Goal: Use online tool/utility: Utilize a website feature to perform a specific function

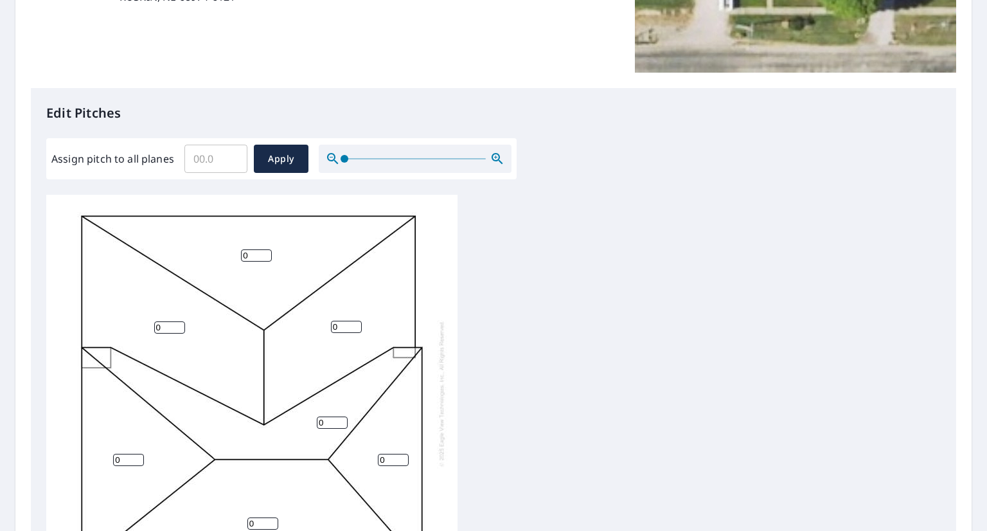
scroll to position [13, 0]
drag, startPoint x: 254, startPoint y: 244, endPoint x: 222, endPoint y: 247, distance: 32.9
click at [222, 247] on div "0 0 0 0 0 0 0" at bounding box center [251, 392] width 411 height 403
type input "3"
drag, startPoint x: 342, startPoint y: 312, endPoint x: 302, endPoint y: 313, distance: 40.5
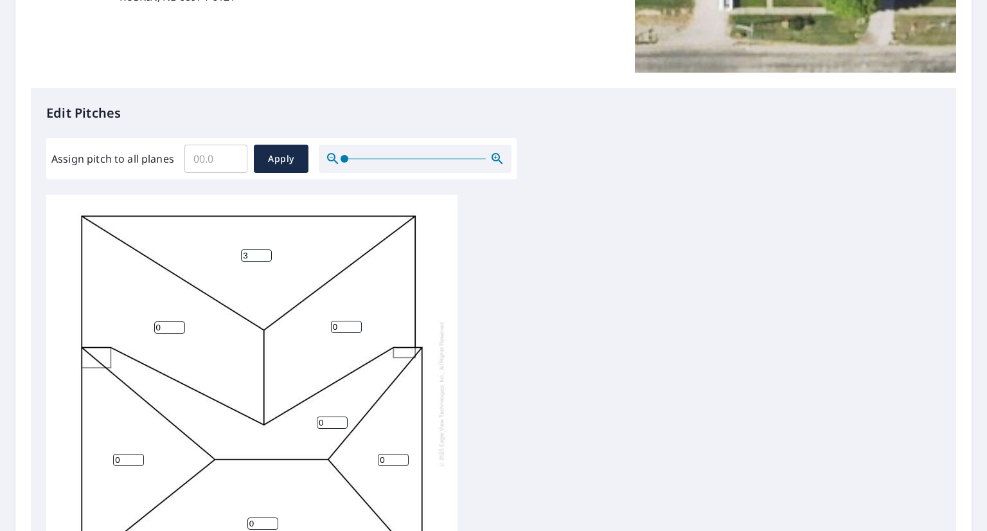
click at [305, 313] on div "0 0 3 0 0 0 0" at bounding box center [251, 392] width 411 height 403
type input "3"
drag, startPoint x: 164, startPoint y: 322, endPoint x: 128, endPoint y: 326, distance: 36.3
click at [128, 326] on div "0 0 3 3 0 0 0" at bounding box center [251, 392] width 411 height 403
type input "3"
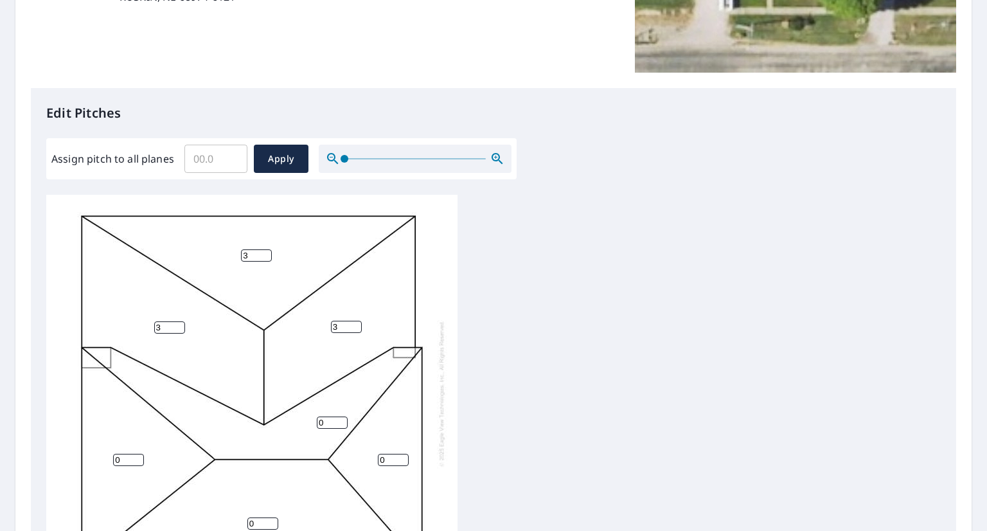
drag, startPoint x: 330, startPoint y: 417, endPoint x: 310, endPoint y: 417, distance: 19.9
click at [310, 417] on div "0 3 3 3 0 0 0" at bounding box center [251, 392] width 411 height 403
type input "7"
drag, startPoint x: 387, startPoint y: 453, endPoint x: 373, endPoint y: 452, distance: 14.8
click at [351, 452] on div "0 3 3 3 0 7 0" at bounding box center [251, 392] width 411 height 403
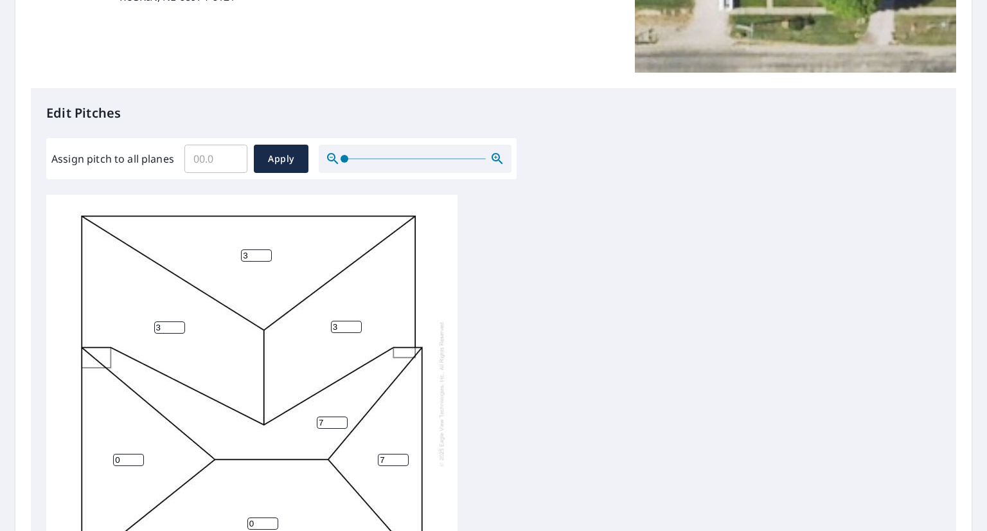
scroll to position [321, 0]
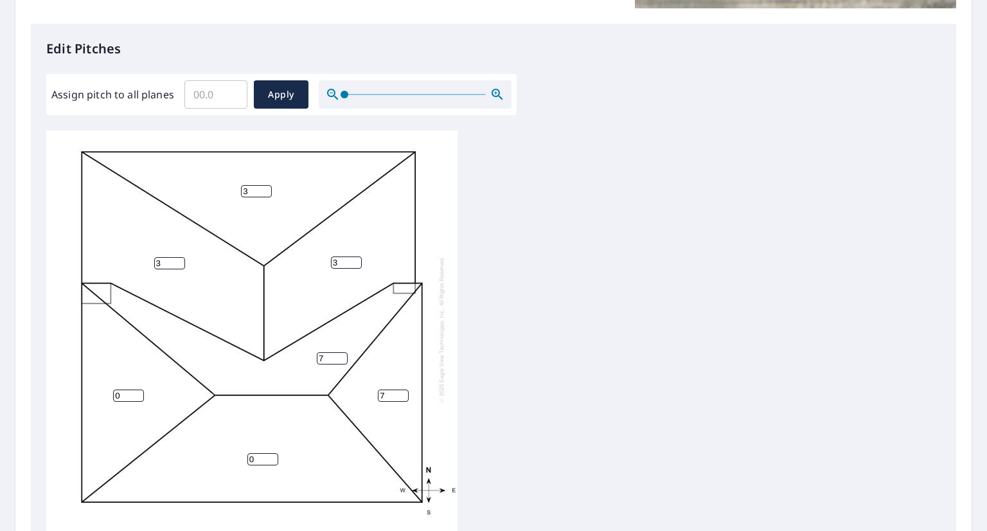
type input "7"
drag, startPoint x: 265, startPoint y: 450, endPoint x: 227, endPoint y: 448, distance: 38.0
click at [226, 448] on div "0 3 3 3 0 7 7" at bounding box center [251, 328] width 411 height 403
type input "7"
click at [116, 389] on input "0" at bounding box center [128, 395] width 31 height 12
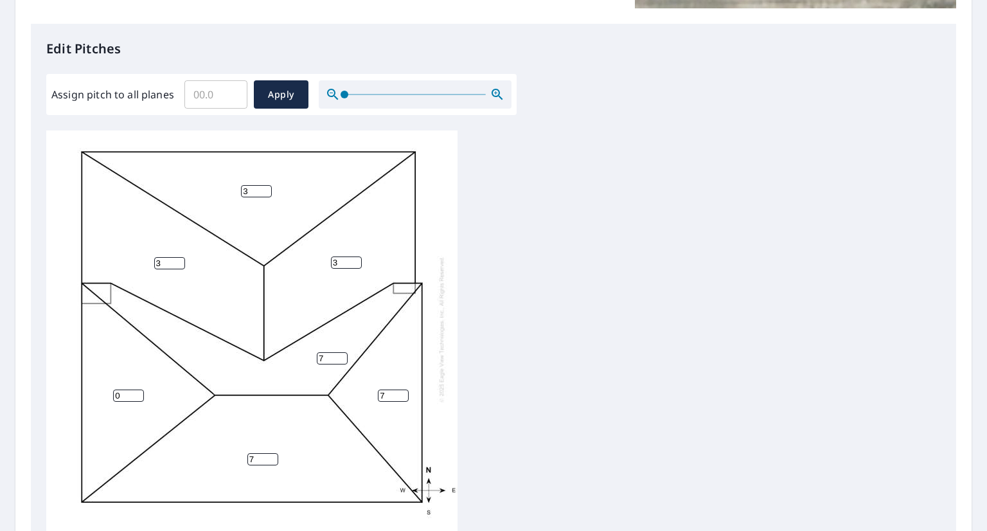
drag, startPoint x: 121, startPoint y: 381, endPoint x: 106, endPoint y: 382, distance: 14.8
click at [100, 382] on div "7 3 3 3 0 7 7" at bounding box center [251, 328] width 411 height 403
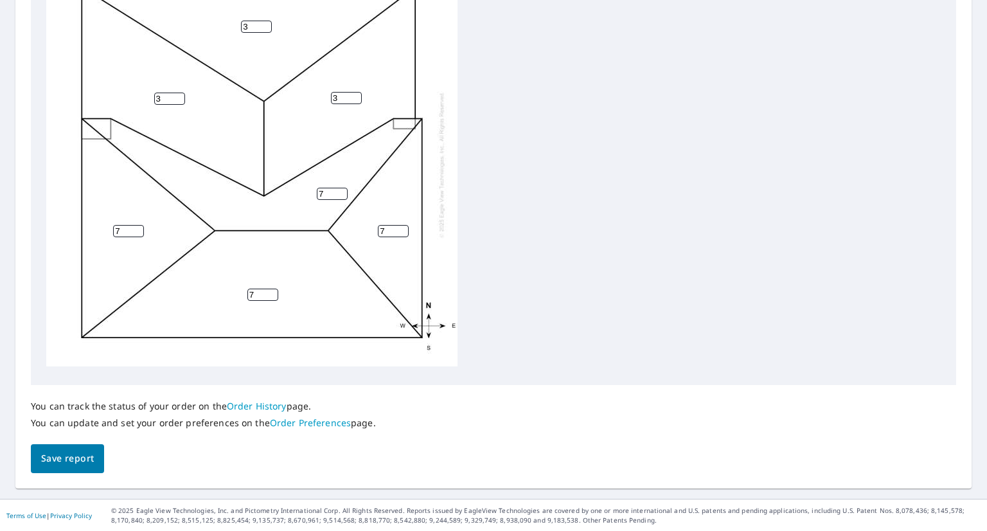
type input "7"
click at [67, 463] on span "Save report" at bounding box center [67, 458] width 53 height 16
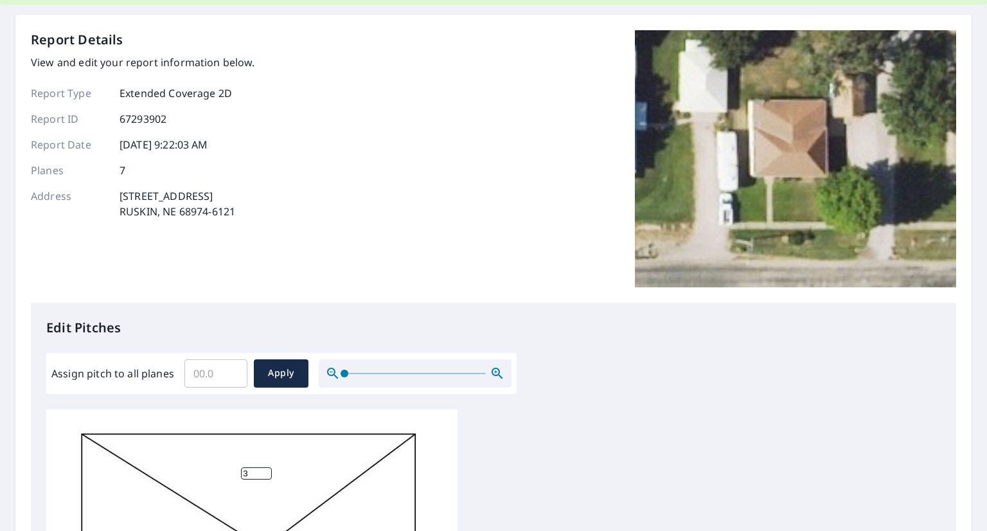
scroll to position [19, 0]
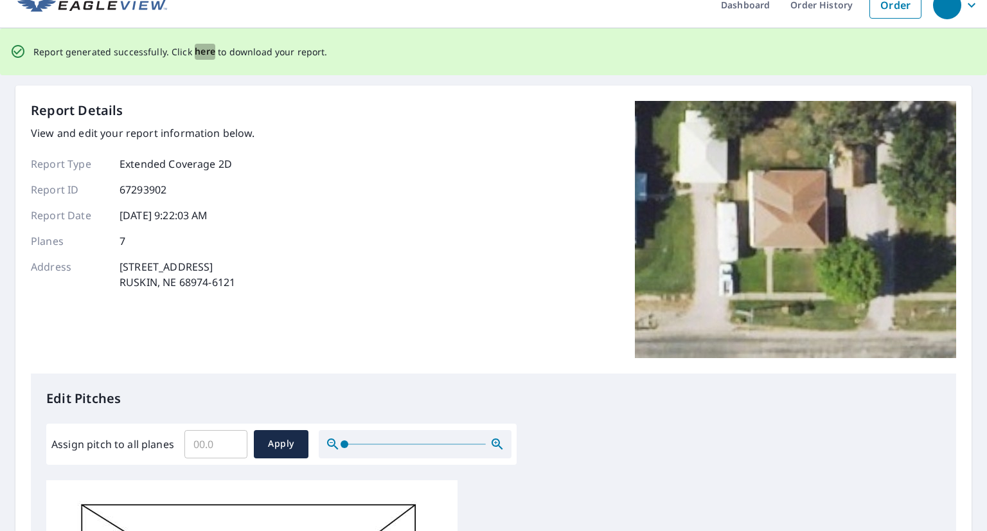
click at [203, 49] on span "here" at bounding box center [205, 52] width 21 height 16
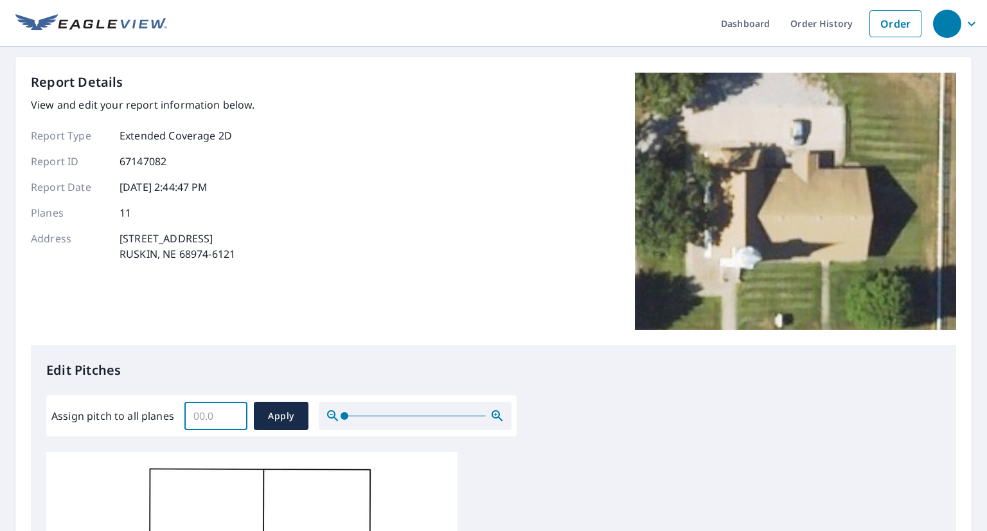
click at [200, 416] on input "Assign pitch to all planes" at bounding box center [215, 416] width 63 height 36
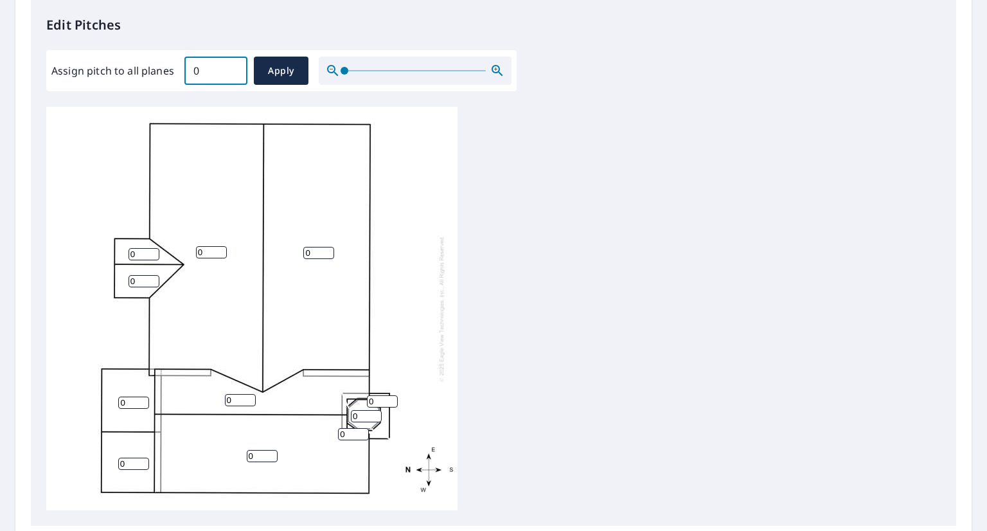
scroll to position [321, 0]
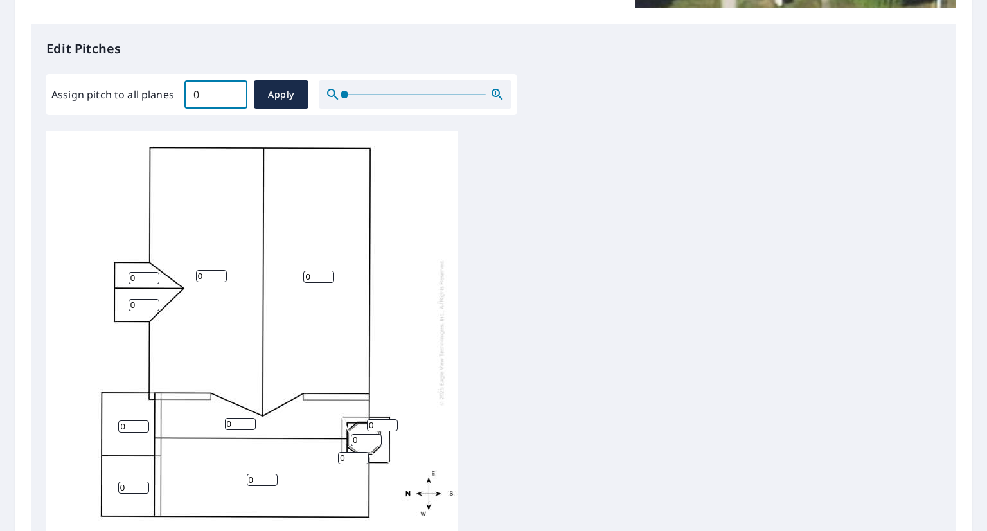
drag, startPoint x: 203, startPoint y: 93, endPoint x: 93, endPoint y: 95, distance: 109.9
click at [91, 97] on div "Assign pitch to all planes 0 ​ Apply" at bounding box center [281, 94] width 460 height 28
type input "9"
type input "10"
click at [296, 96] on span "Apply" at bounding box center [281, 95] width 34 height 16
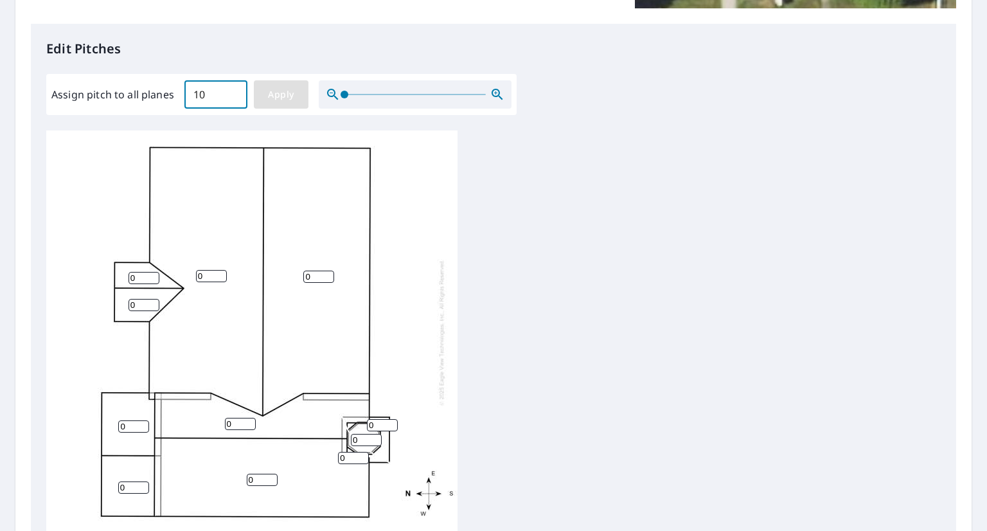
type input "10"
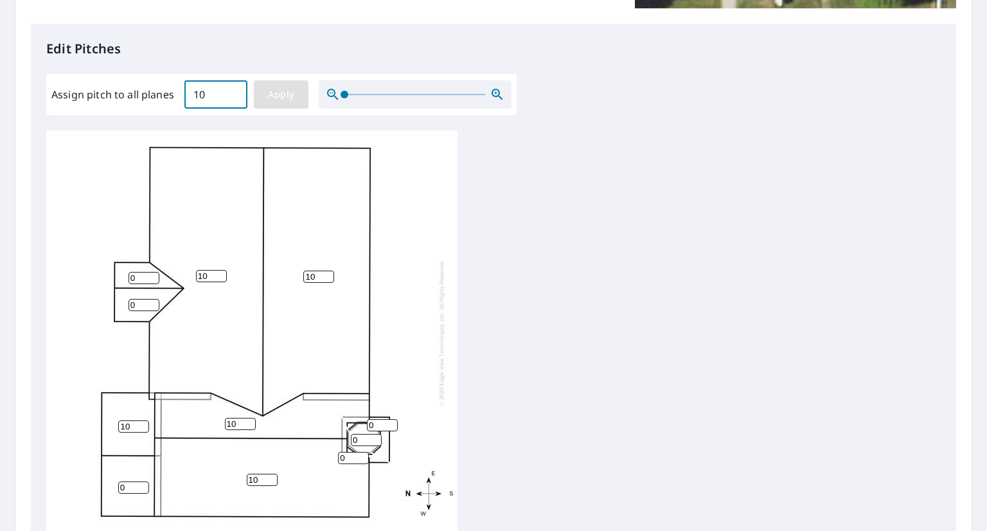
type input "10"
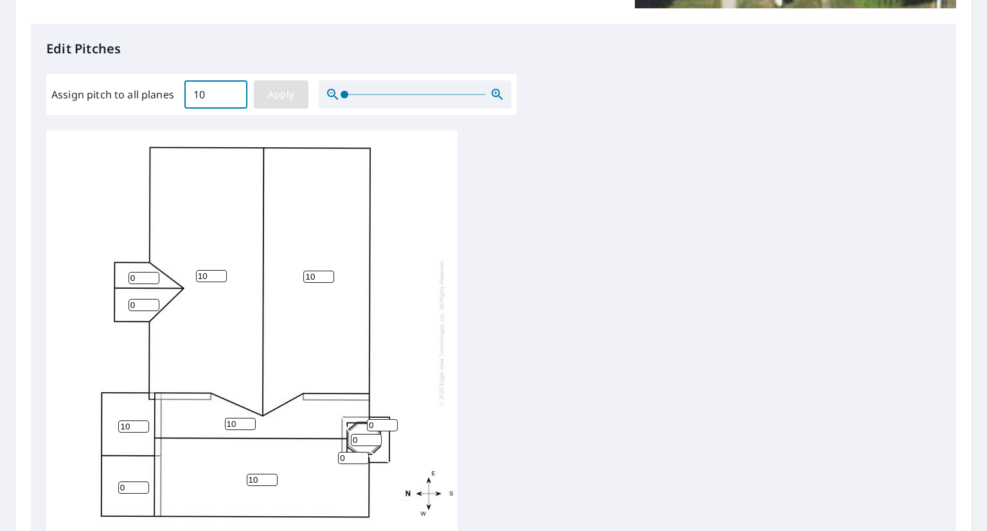
type input "10"
click at [222, 278] on input "9" at bounding box center [211, 276] width 31 height 12
drag, startPoint x: 209, startPoint y: 276, endPoint x: 176, endPoint y: 278, distance: 33.5
click at [176, 278] on div "9 10 10 10 10 10 10 10 10 10 10" at bounding box center [251, 331] width 411 height 403
type input "6"
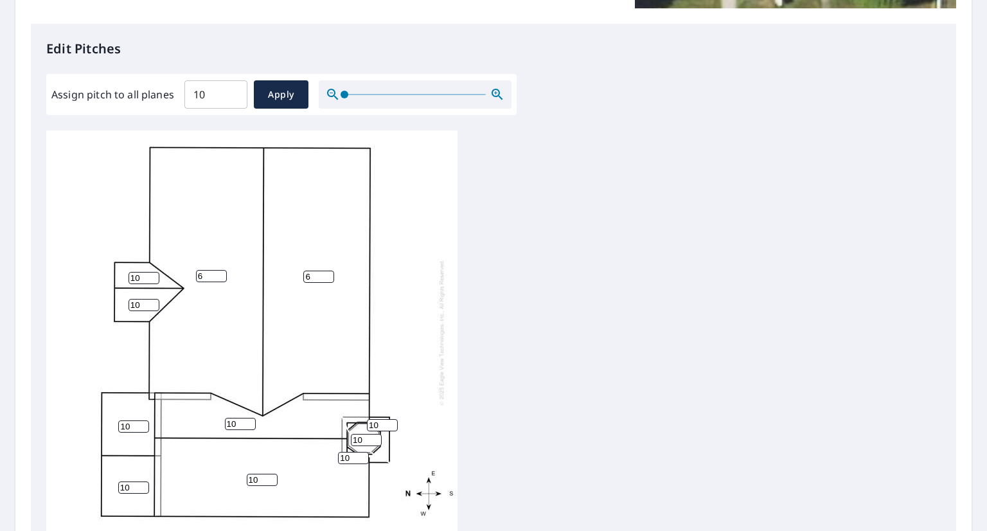
drag, startPoint x: 323, startPoint y: 277, endPoint x: 287, endPoint y: 277, distance: 36.6
click at [303, 277] on input "6" at bounding box center [318, 276] width 31 height 12
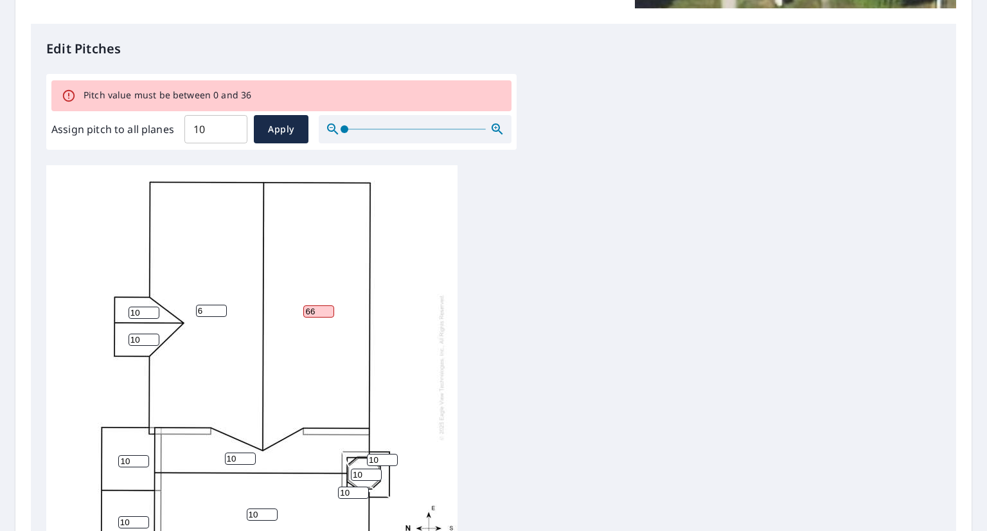
type input "6"
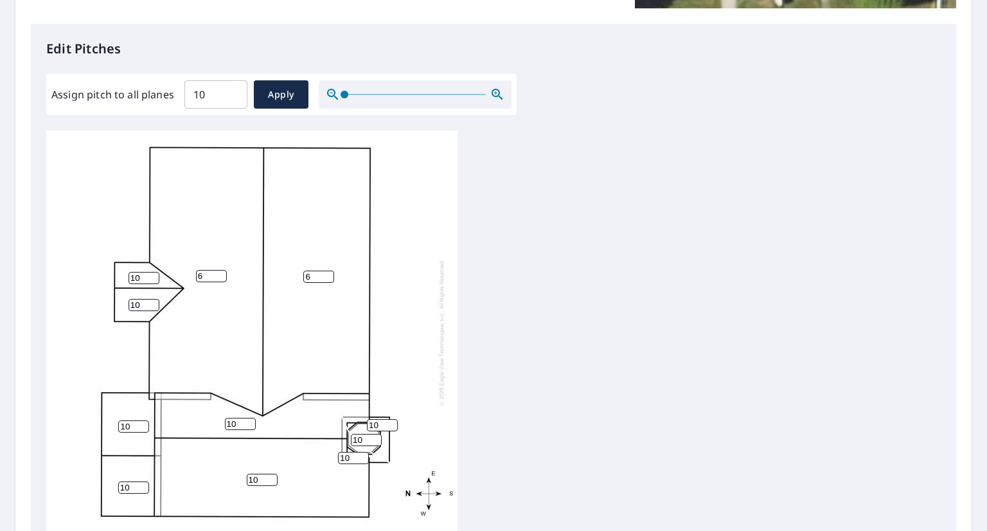
click at [141, 282] on input "10" at bounding box center [143, 278] width 31 height 12
drag, startPoint x: 141, startPoint y: 279, endPoint x: 87, endPoint y: 279, distance: 53.3
click at [87, 279] on div "6 6 10 10 10 10 10 10 10 10 10" at bounding box center [251, 331] width 411 height 403
type input "6"
drag, startPoint x: 141, startPoint y: 304, endPoint x: 118, endPoint y: 306, distance: 22.6
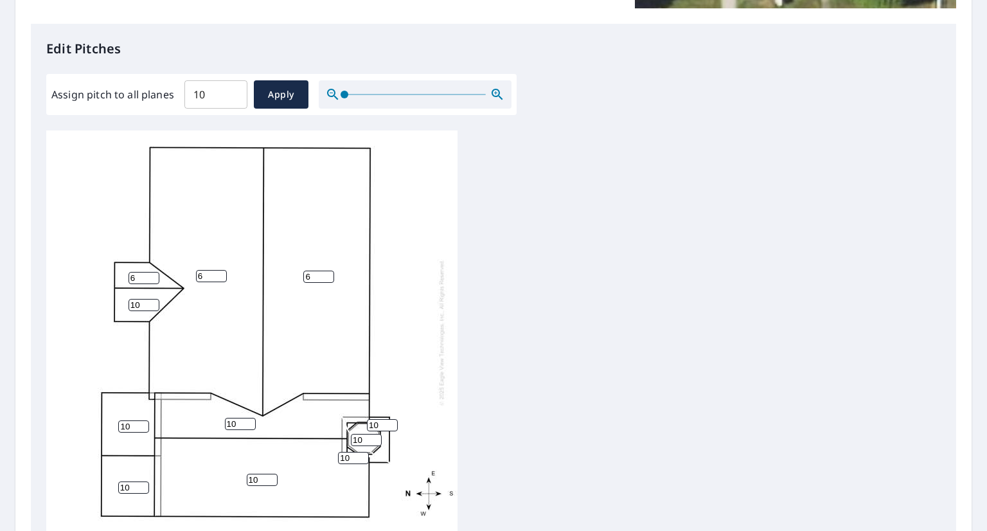
click at [118, 306] on div "6 6 10 10 10 10 10 6 10 10 10" at bounding box center [251, 331] width 411 height 403
type input "6"
click at [439, 279] on div "6 6 10 10 10 10 6 6 10 10 10" at bounding box center [251, 331] width 411 height 403
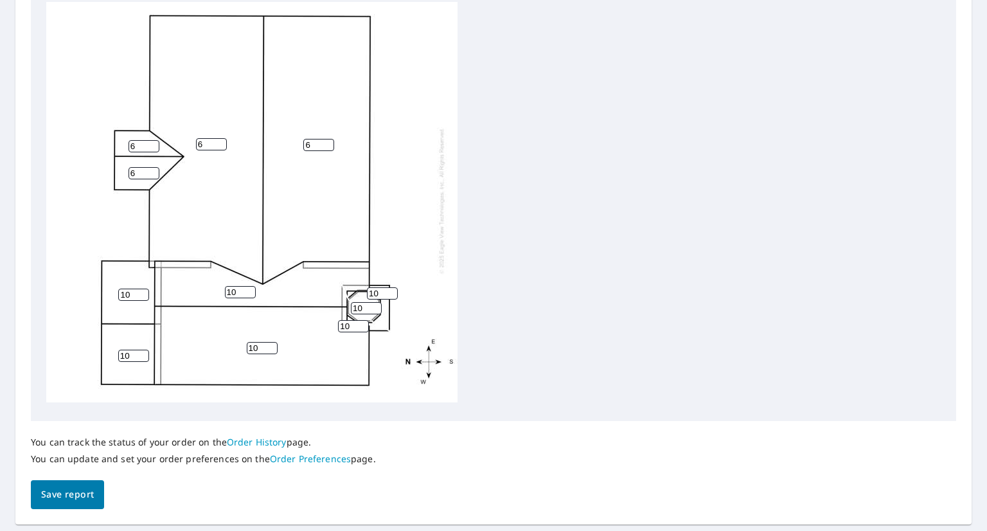
scroll to position [486, 0]
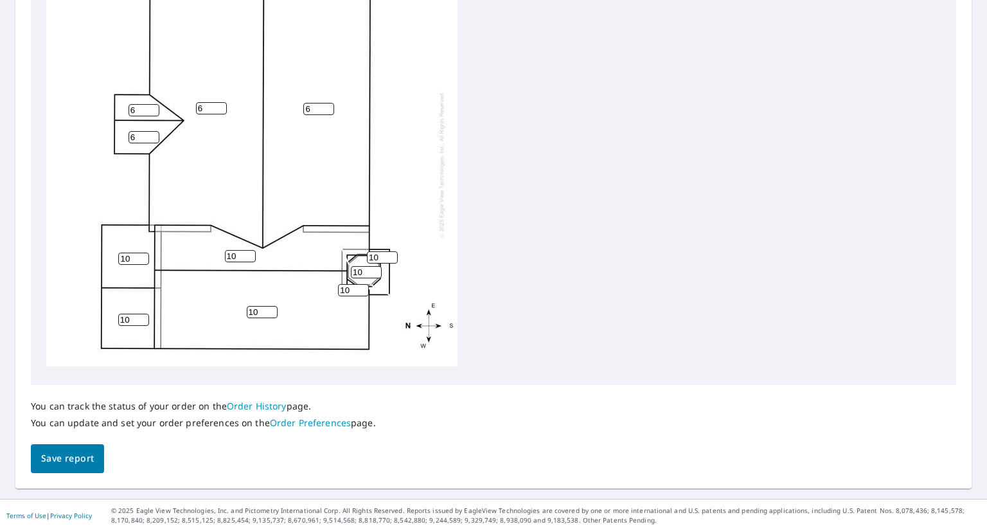
click at [71, 466] on button "Save report" at bounding box center [67, 458] width 73 height 29
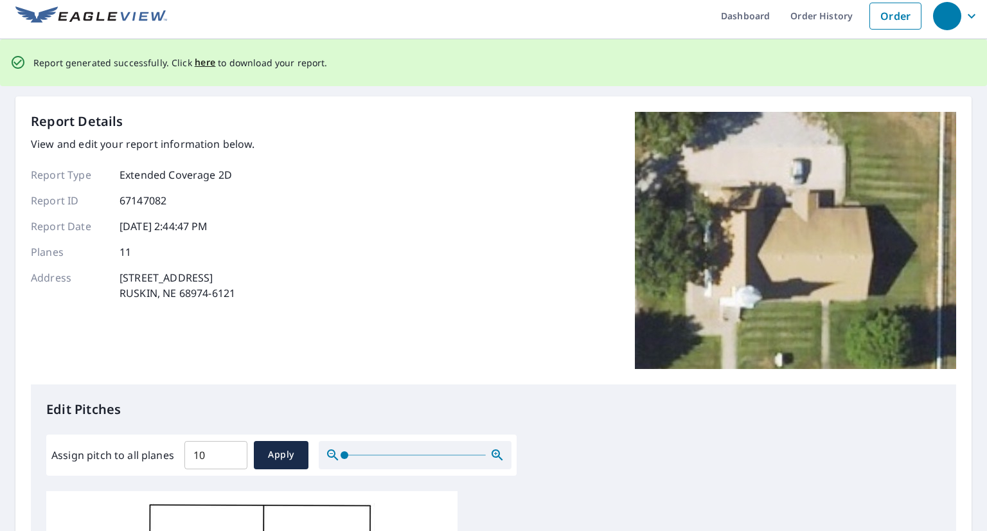
scroll to position [0, 0]
